Goal: Find specific page/section: Find specific page/section

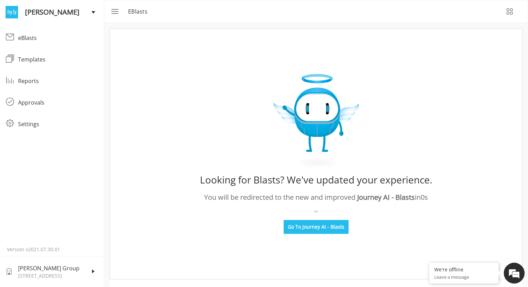
click at [75, 266] on span "[PERSON_NAME] Group" at bounding box center [54, 268] width 73 height 8
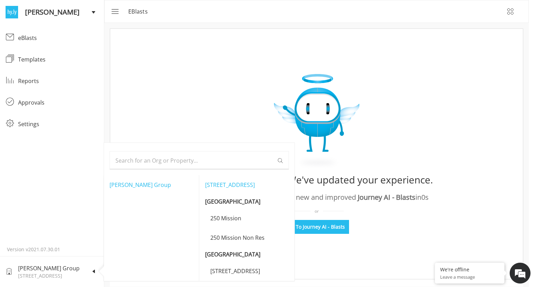
click at [132, 162] on input "text" at bounding box center [196, 160] width 162 height 18
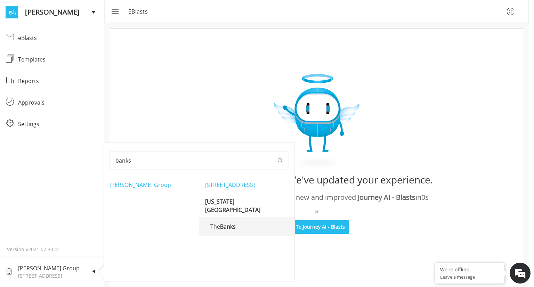
type input "banks"
click at [237, 217] on li "The Banks" at bounding box center [246, 226] width 95 height 19
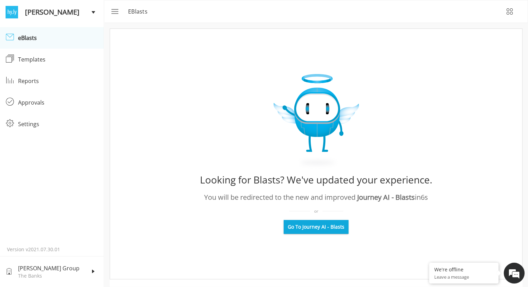
click at [297, 227] on span "Go To Journey AI - Blasts" at bounding box center [316, 226] width 57 height 7
